Goal: Transaction & Acquisition: Obtain resource

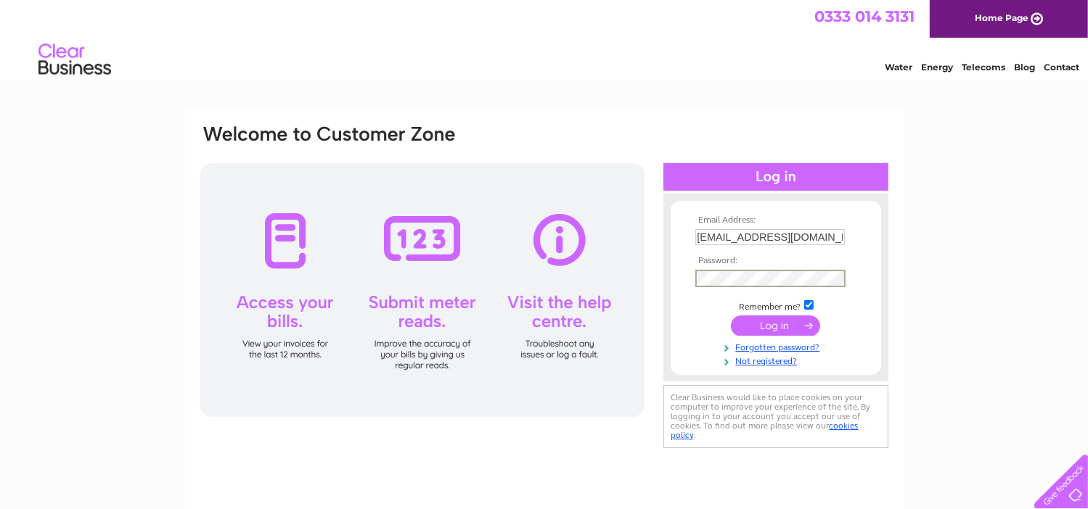
click at [787, 322] on input "submit" at bounding box center [775, 326] width 89 height 20
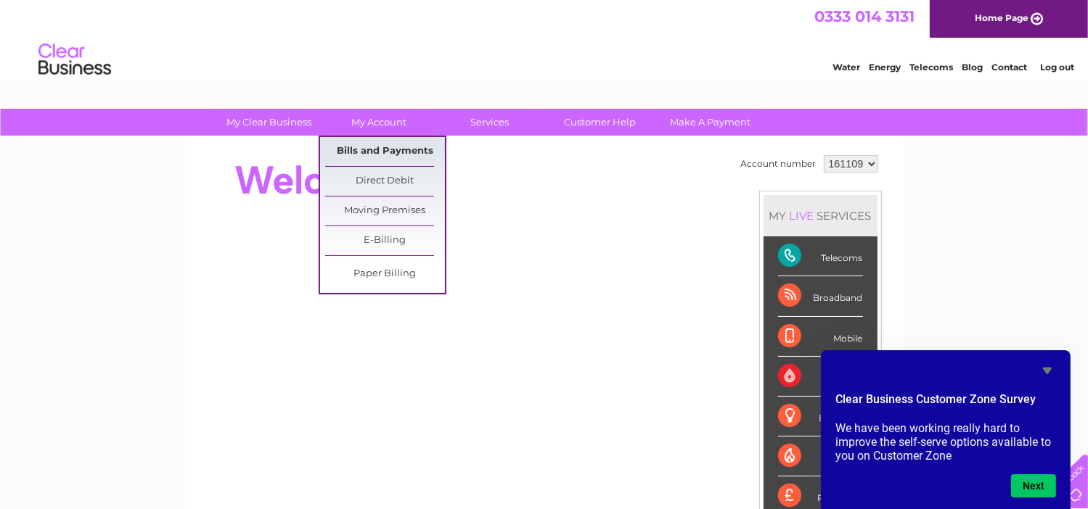
click at [399, 151] on link "Bills and Payments" at bounding box center [385, 151] width 120 height 29
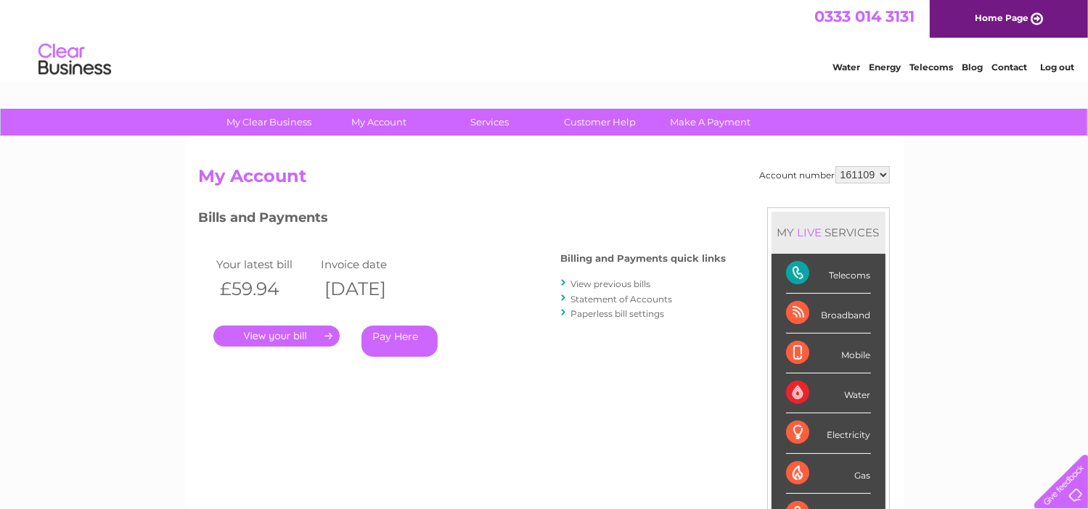
click at [275, 340] on link "." at bounding box center [276, 336] width 126 height 21
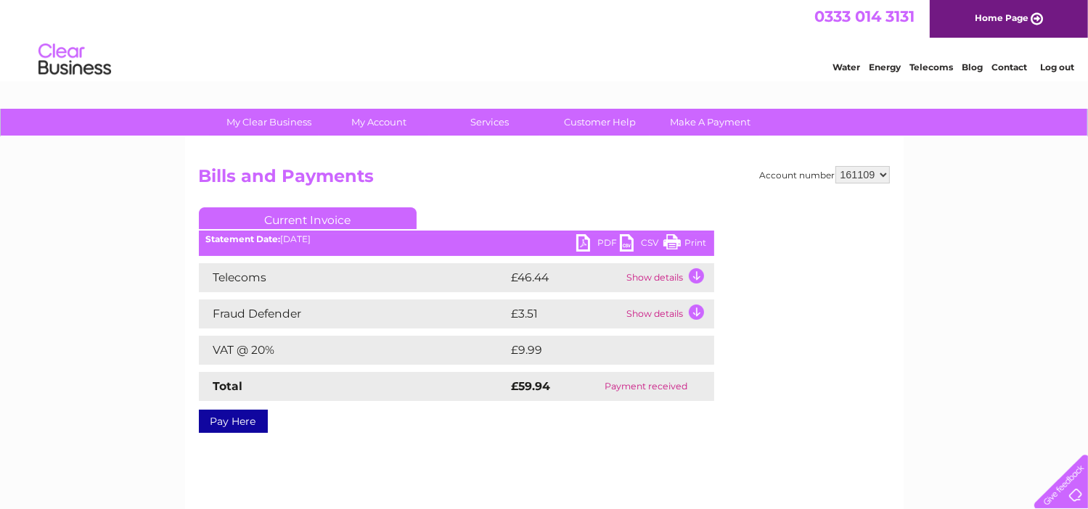
click at [595, 239] on link "PDF" at bounding box center [598, 244] width 44 height 21
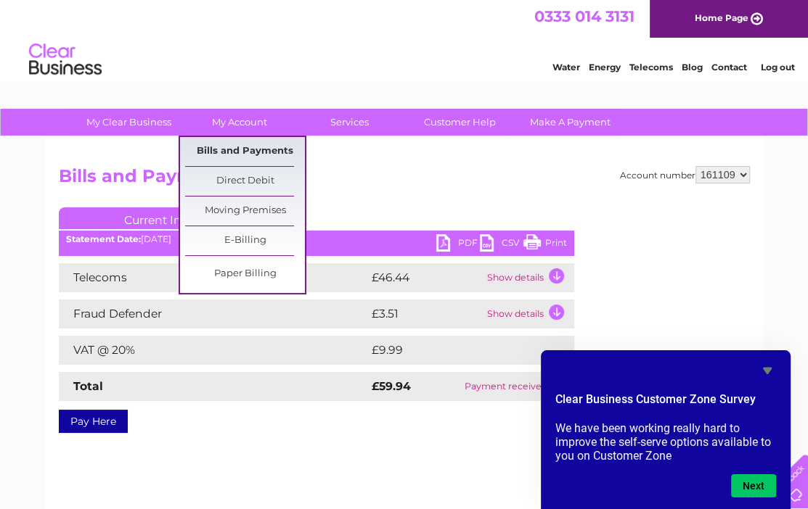
click at [247, 155] on link "Bills and Payments" at bounding box center [245, 151] width 120 height 29
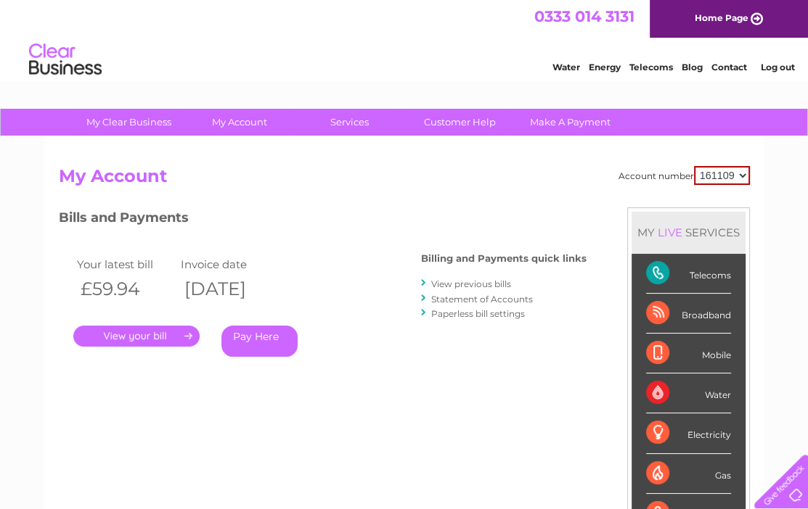
click at [489, 287] on link "View previous bills" at bounding box center [471, 284] width 80 height 11
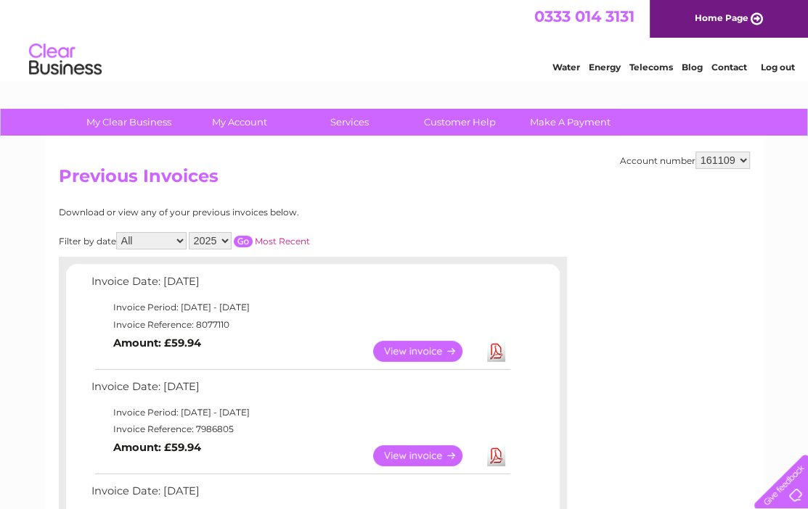
click at [496, 456] on link "Download" at bounding box center [496, 455] width 18 height 21
